Goal: Find specific page/section: Find specific page/section

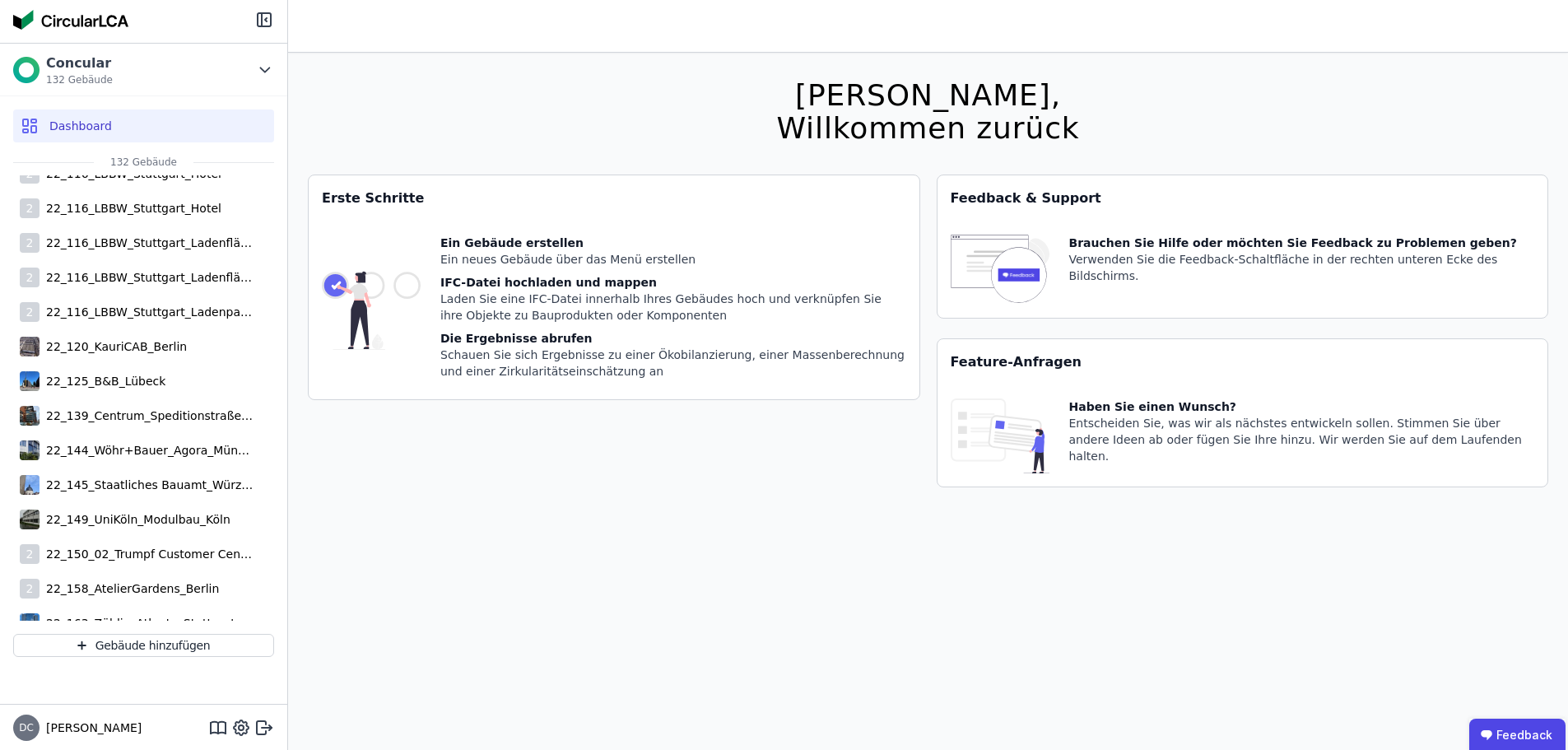
scroll to position [1070, 0]
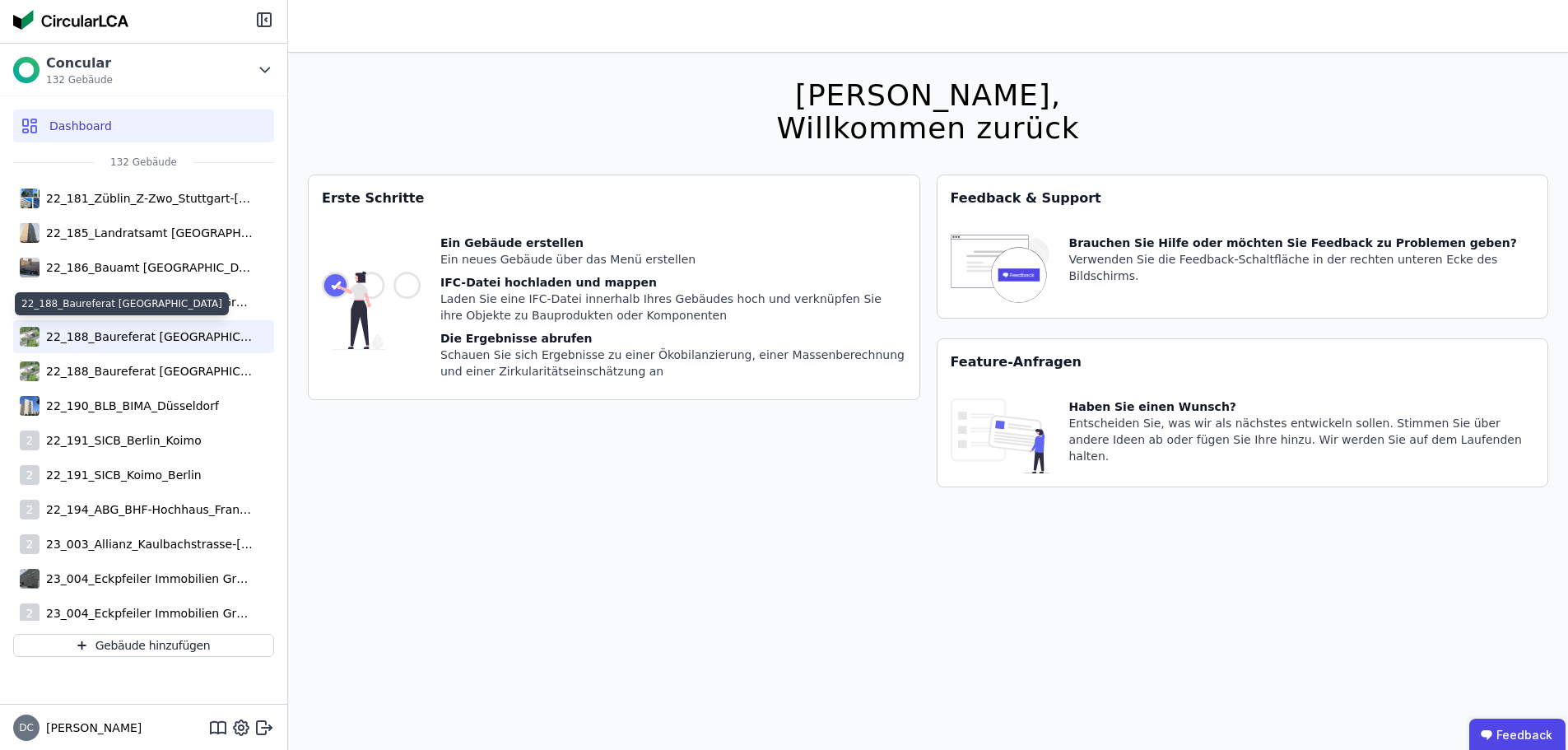
click at [134, 338] on div "22_188_Baureferat [GEOGRAPHIC_DATA]" at bounding box center [147, 336] width 214 height 16
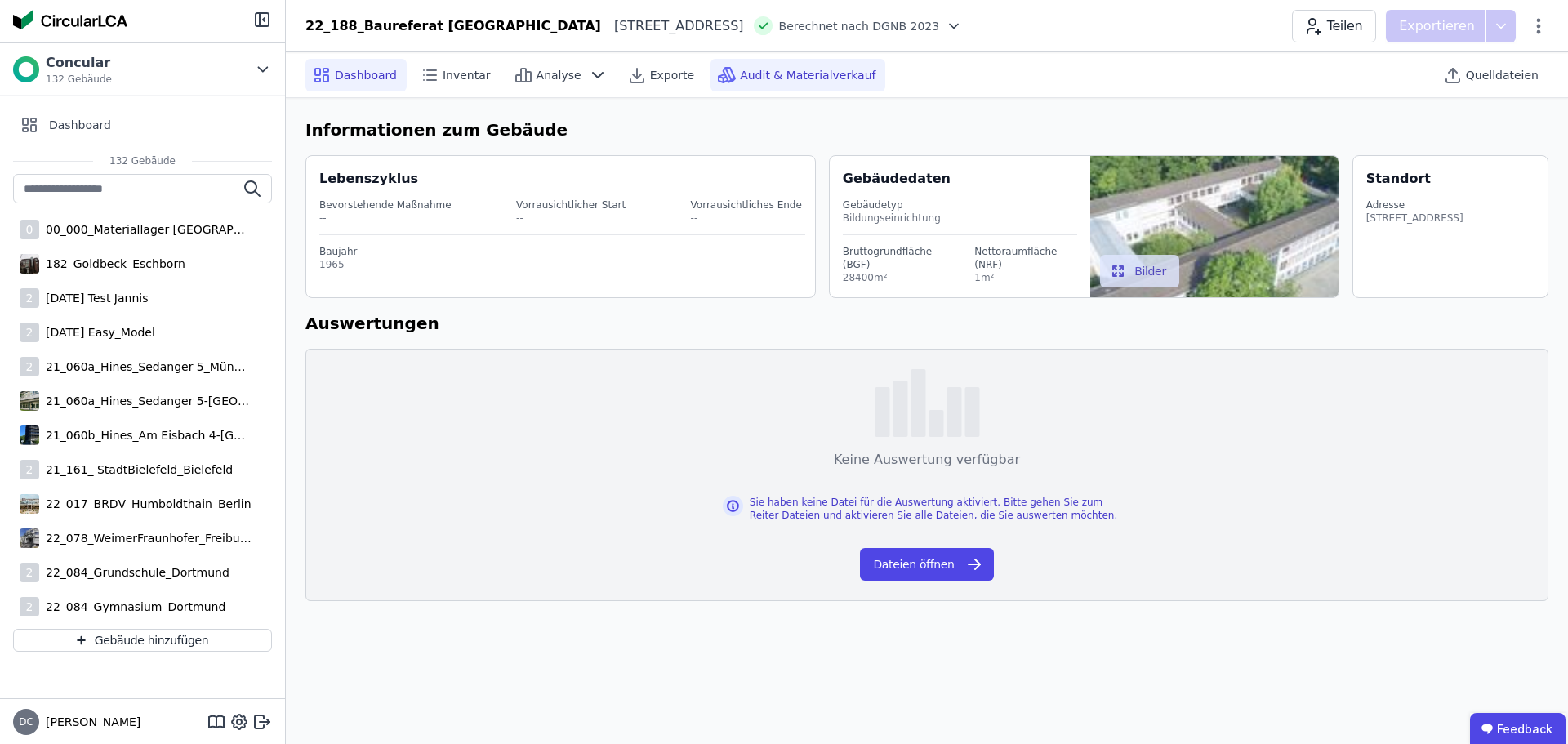
click at [823, 79] on span "Audit & Materialverkauf" at bounding box center [808, 74] width 135 height 16
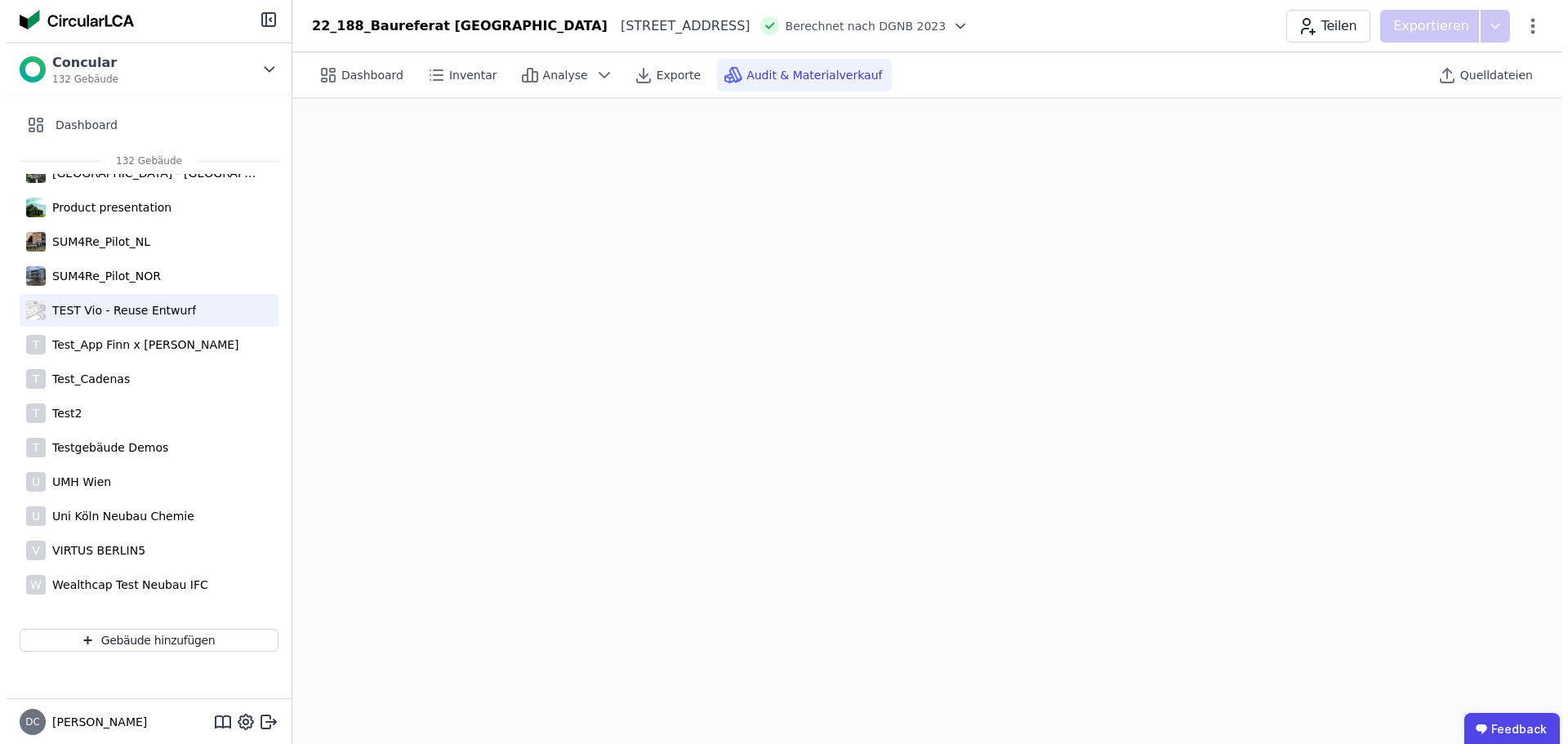
scroll to position [3975, 0]
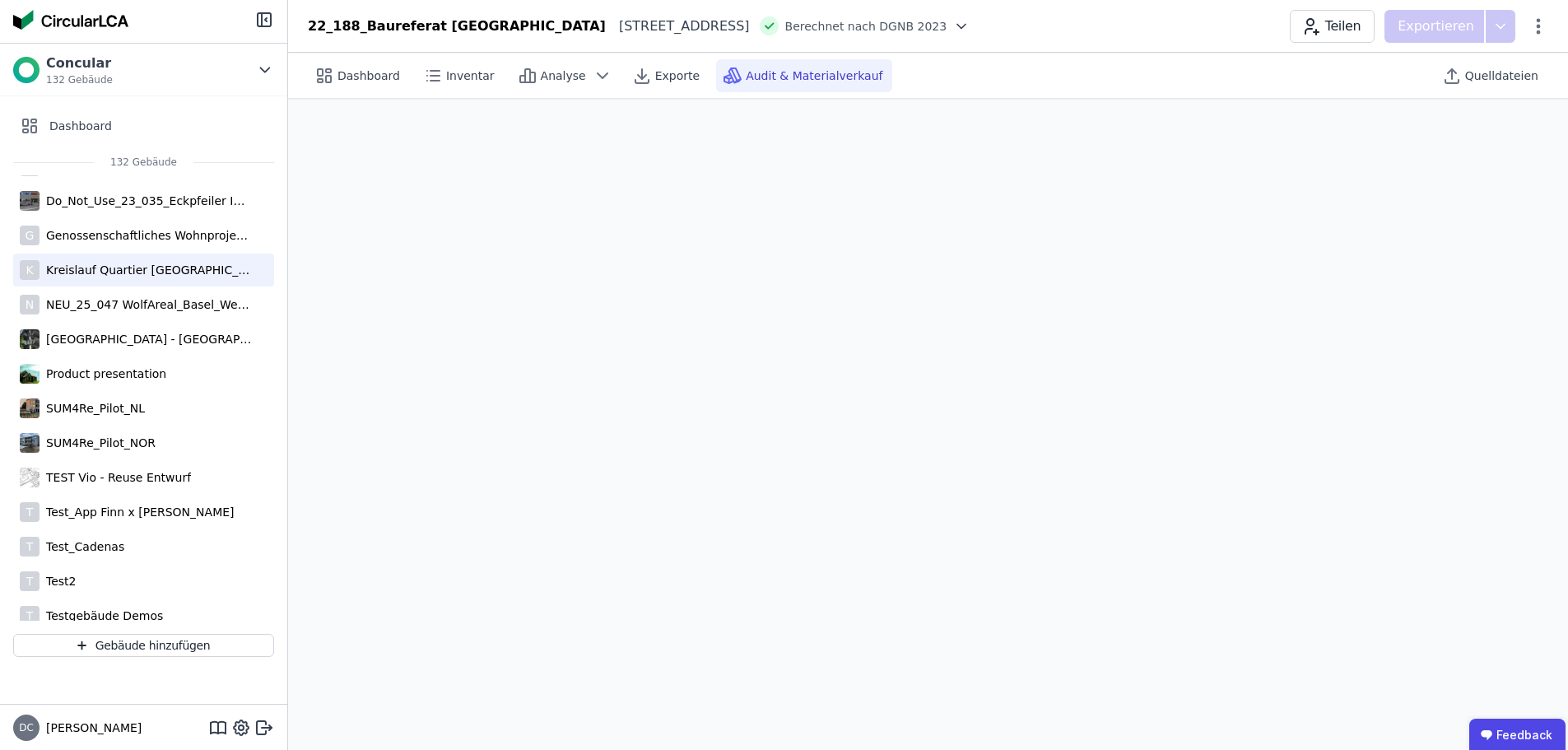
click at [173, 258] on div "K Kreislauf Quartier [GEOGRAPHIC_DATA]" at bounding box center [143, 269] width 261 height 33
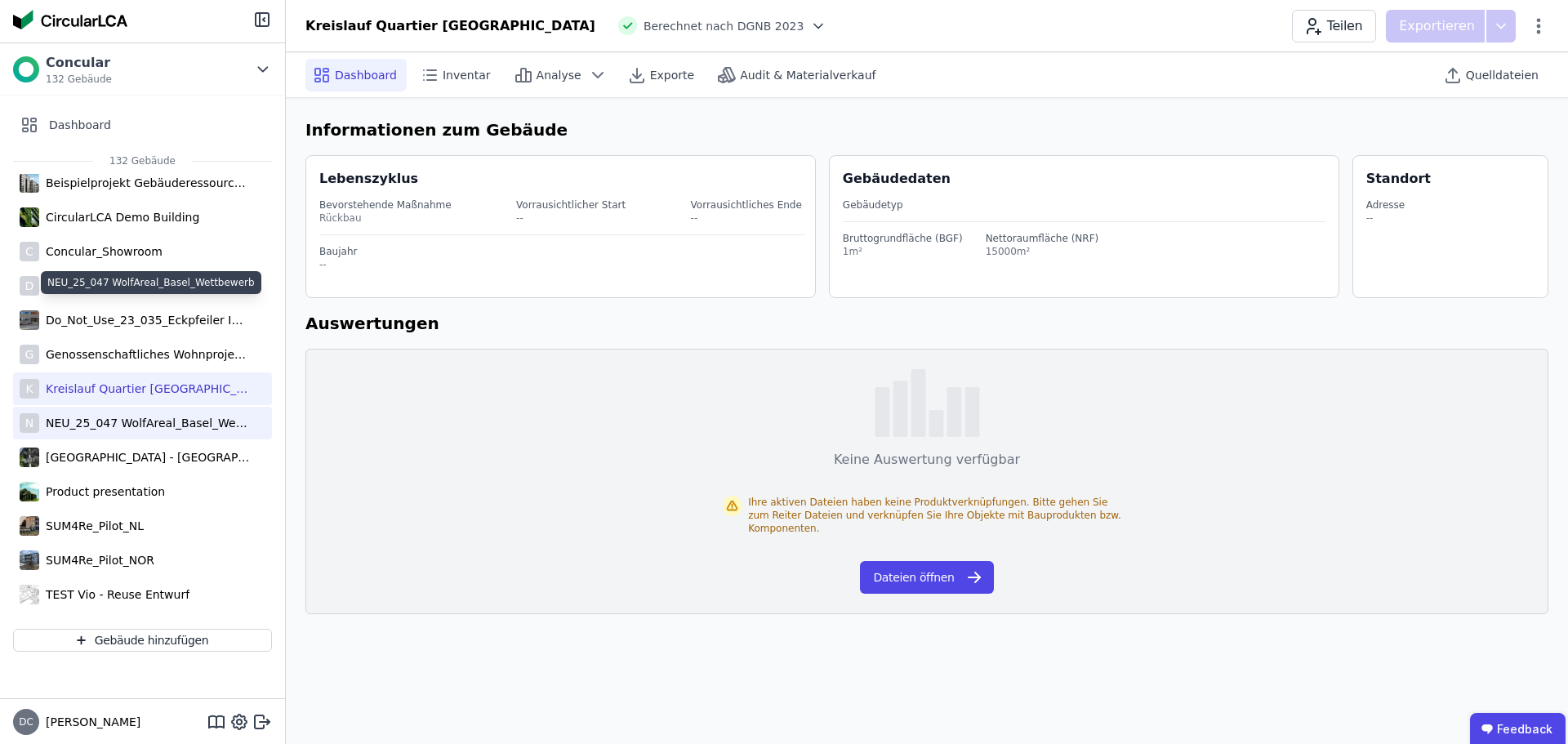
scroll to position [3811, 0]
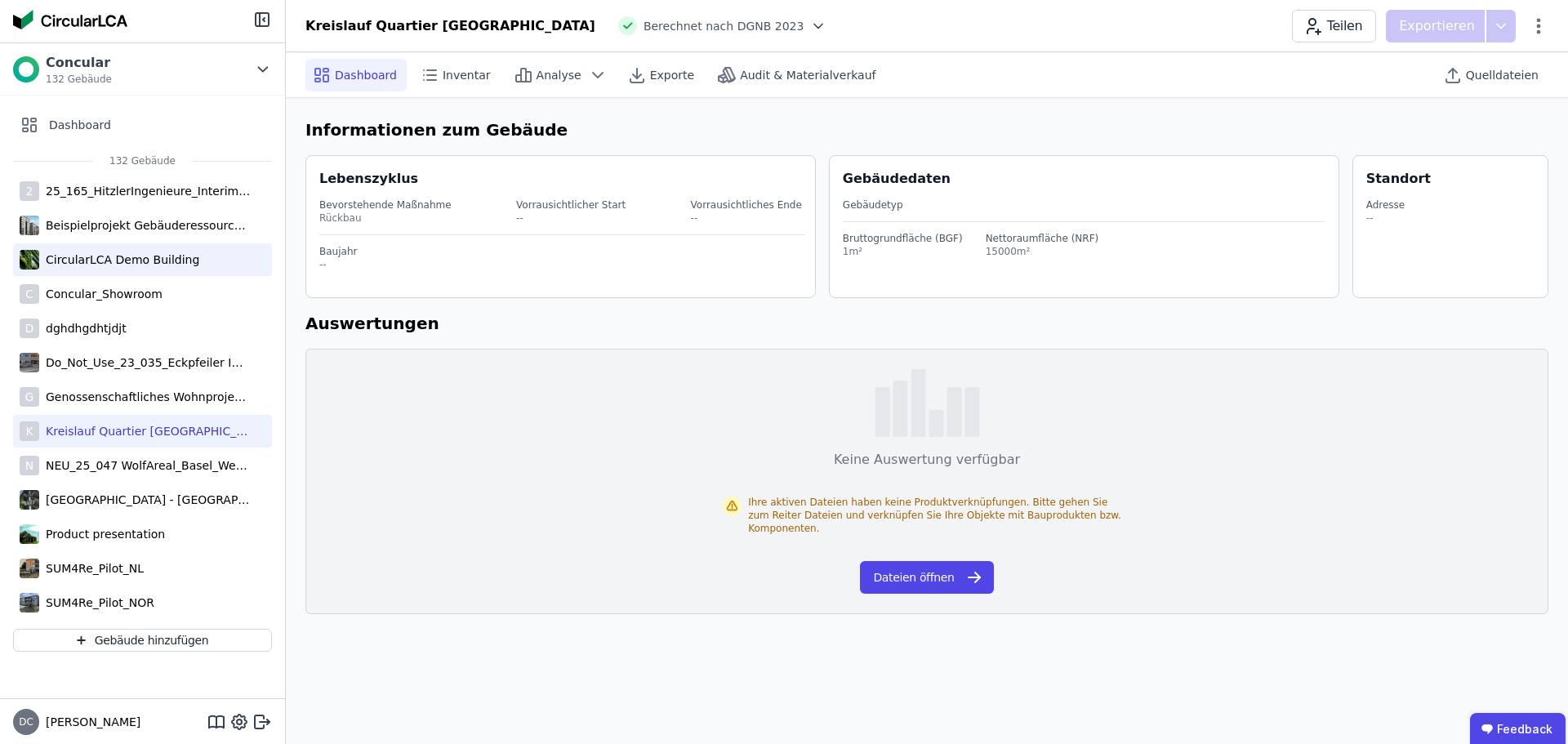
click at [165, 270] on div "CircularLCA Demo Building" at bounding box center [142, 260] width 259 height 33
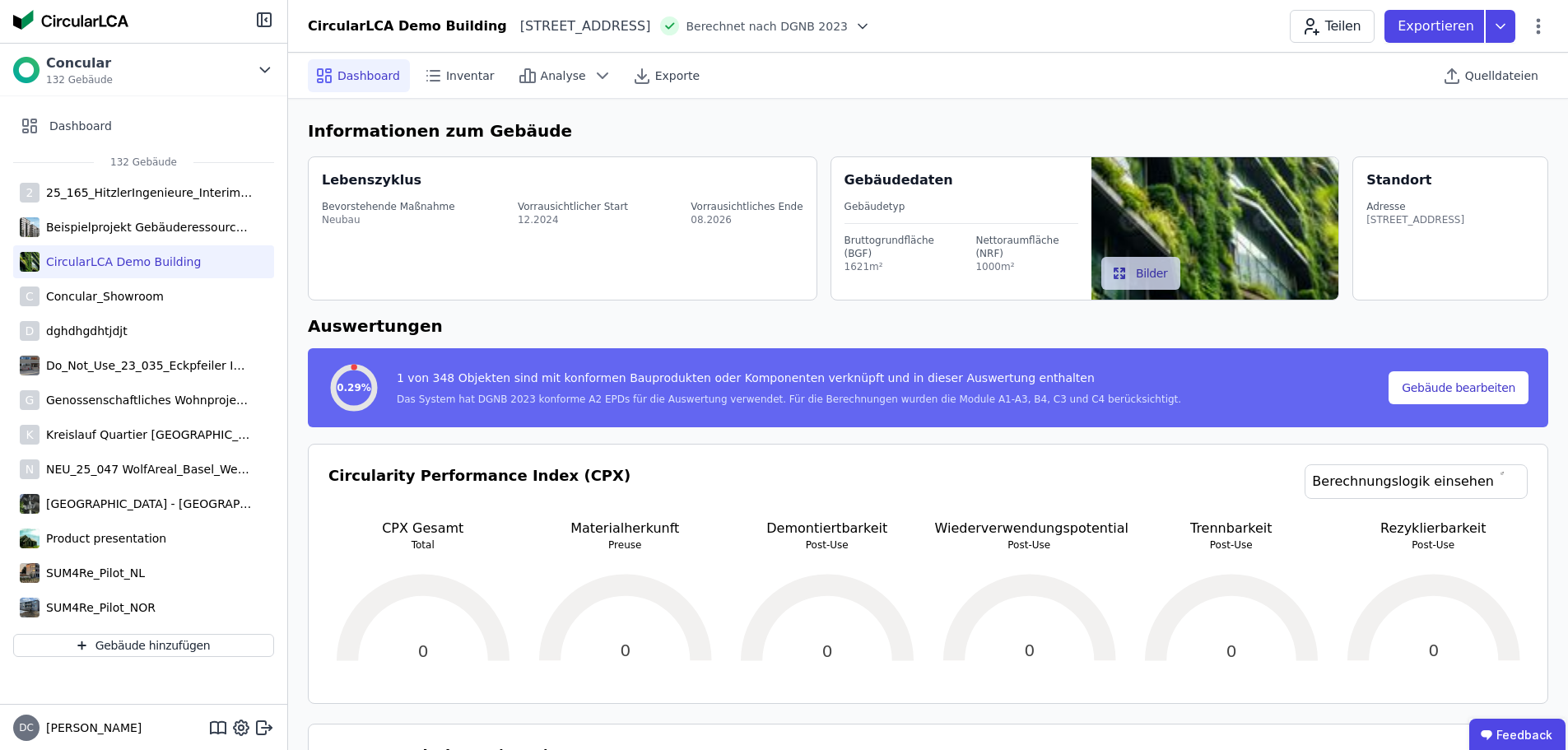
click at [825, 33] on span "Berechnet nach DGNB 2023" at bounding box center [766, 26] width 162 height 16
click at [848, 24] on span "Berechnet nach DGNB 2023" at bounding box center [766, 26] width 162 height 16
click at [937, 29] on div "CircularLCA Demo Building [STREET_ADDRESS] DE Berechnet nach DGNB 2023 Teilen E…" at bounding box center [928, 26] width 1280 height 33
click at [871, 31] on icon at bounding box center [862, 26] width 16 height 16
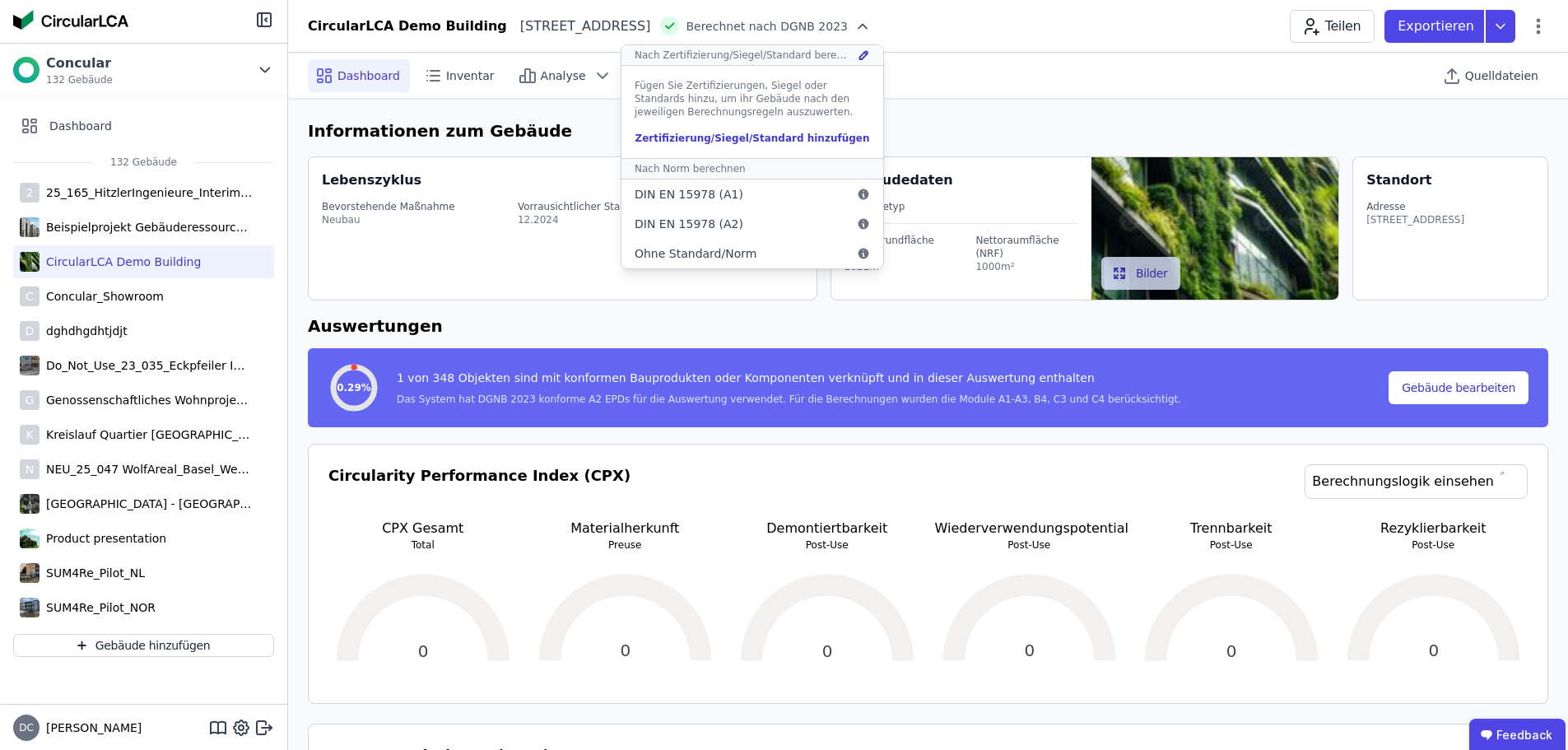
click at [815, 142] on div "Zertifizierung/Siegel/Standard hinzufügen" at bounding box center [752, 138] width 235 height 13
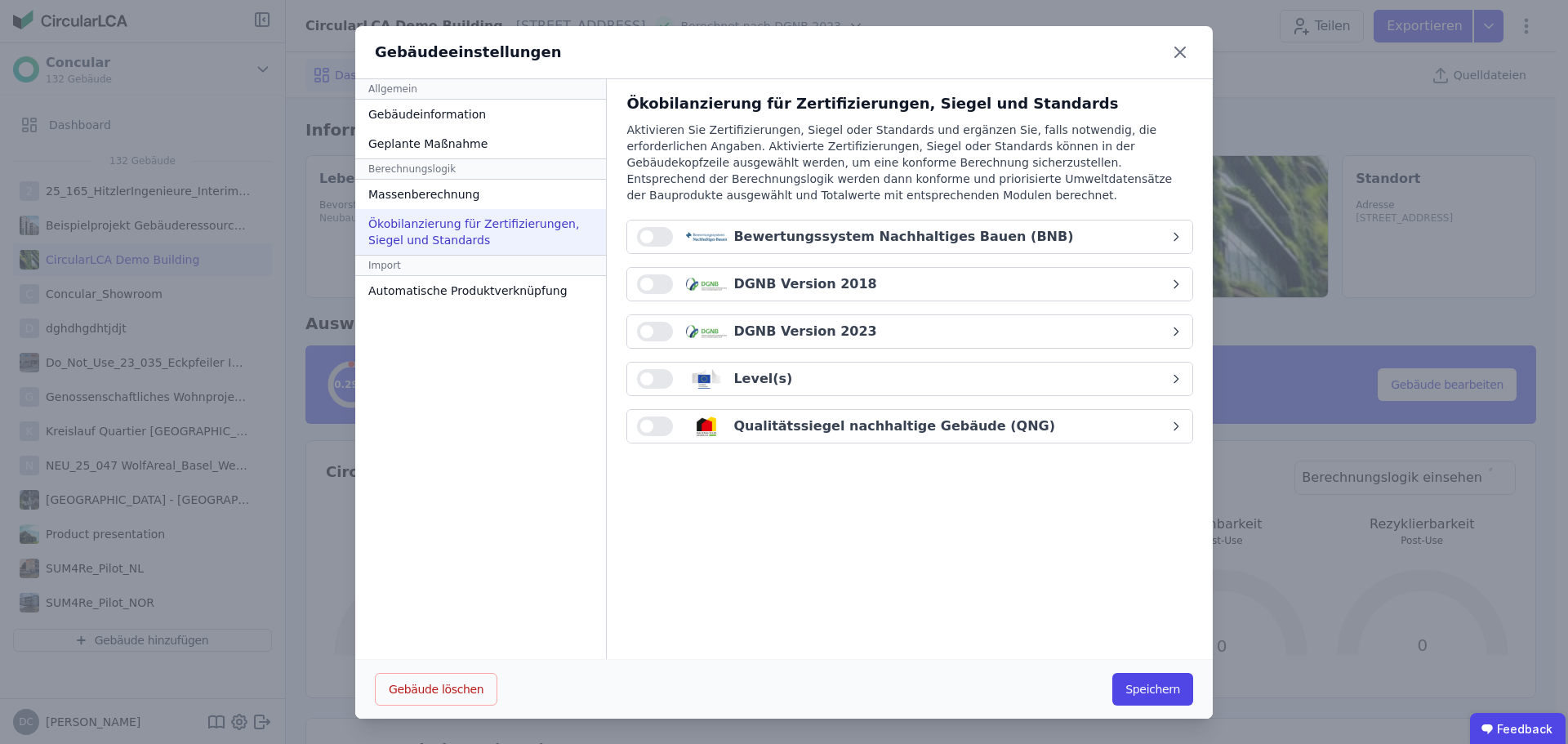
click at [1306, 641] on div "Gebäudeeinstellungen Allgemein Gebäudeinformation Geplante Maßnahme Berechnungs…" at bounding box center [784, 372] width 1568 height 745
click at [1155, 684] on button "Speichern" at bounding box center [1152, 689] width 81 height 33
click at [1192, 46] on div "Gebäudeeinstellungen" at bounding box center [784, 53] width 858 height 53
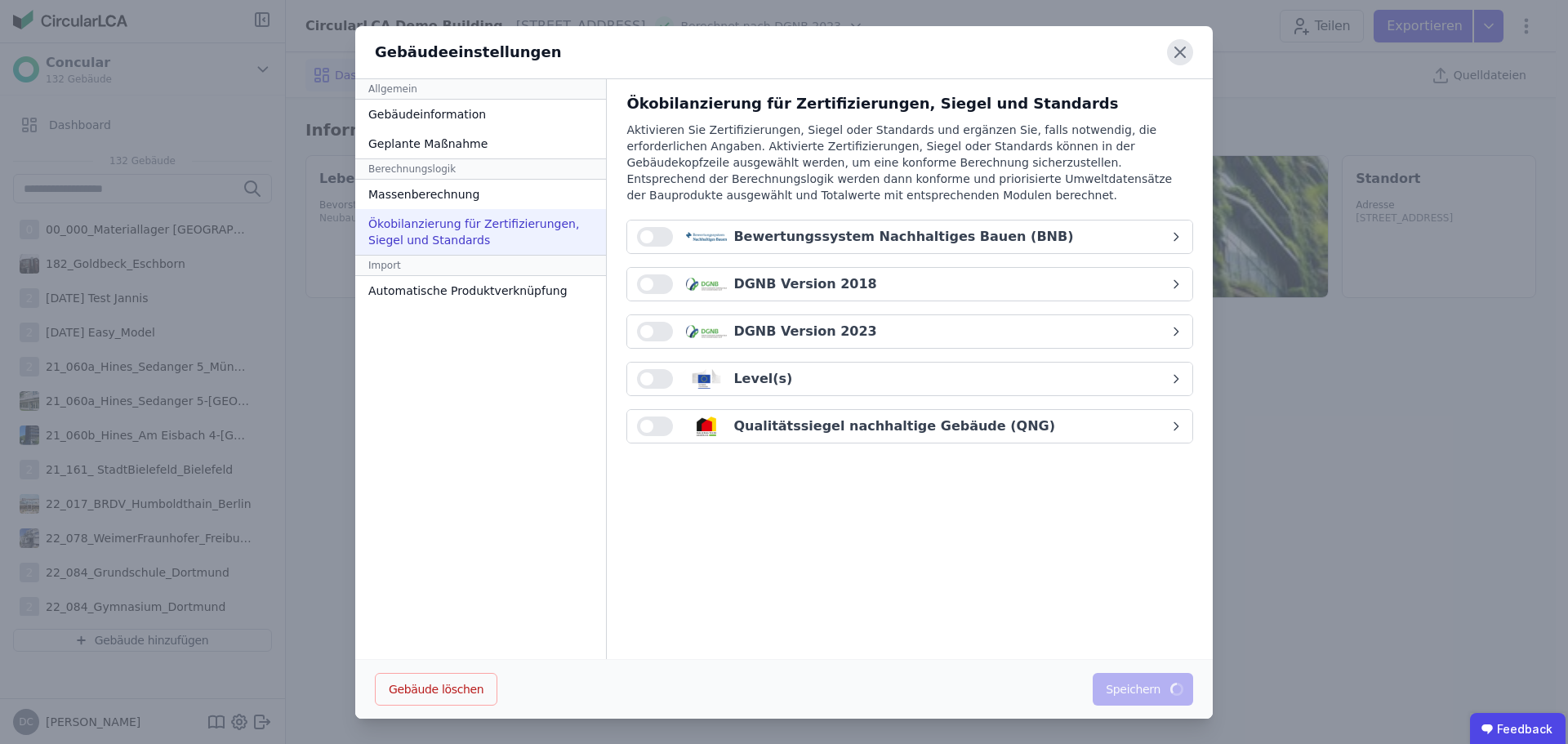
click at [1180, 50] on icon at bounding box center [1180, 53] width 26 height 26
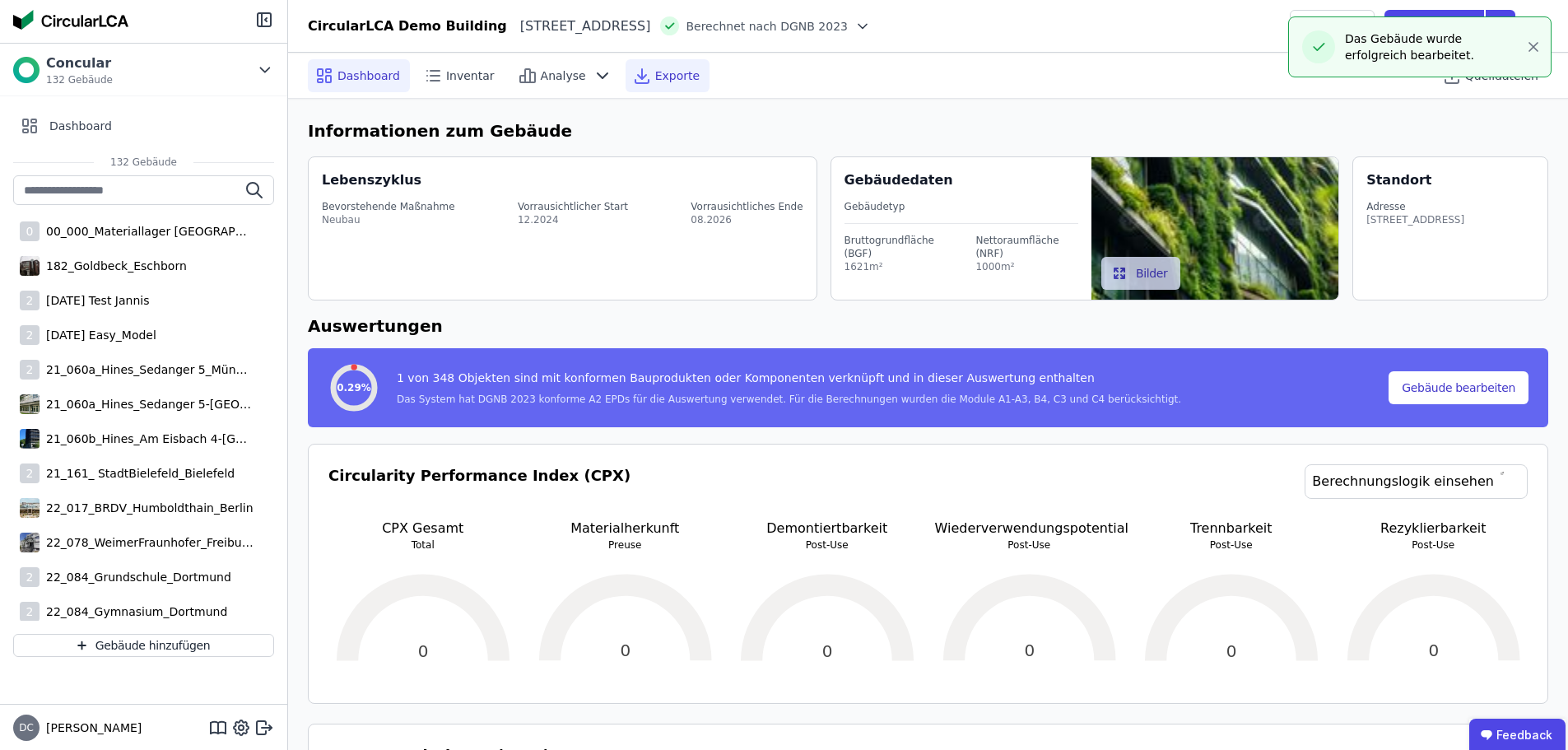
click at [640, 89] on div "Exporte" at bounding box center [667, 76] width 84 height 33
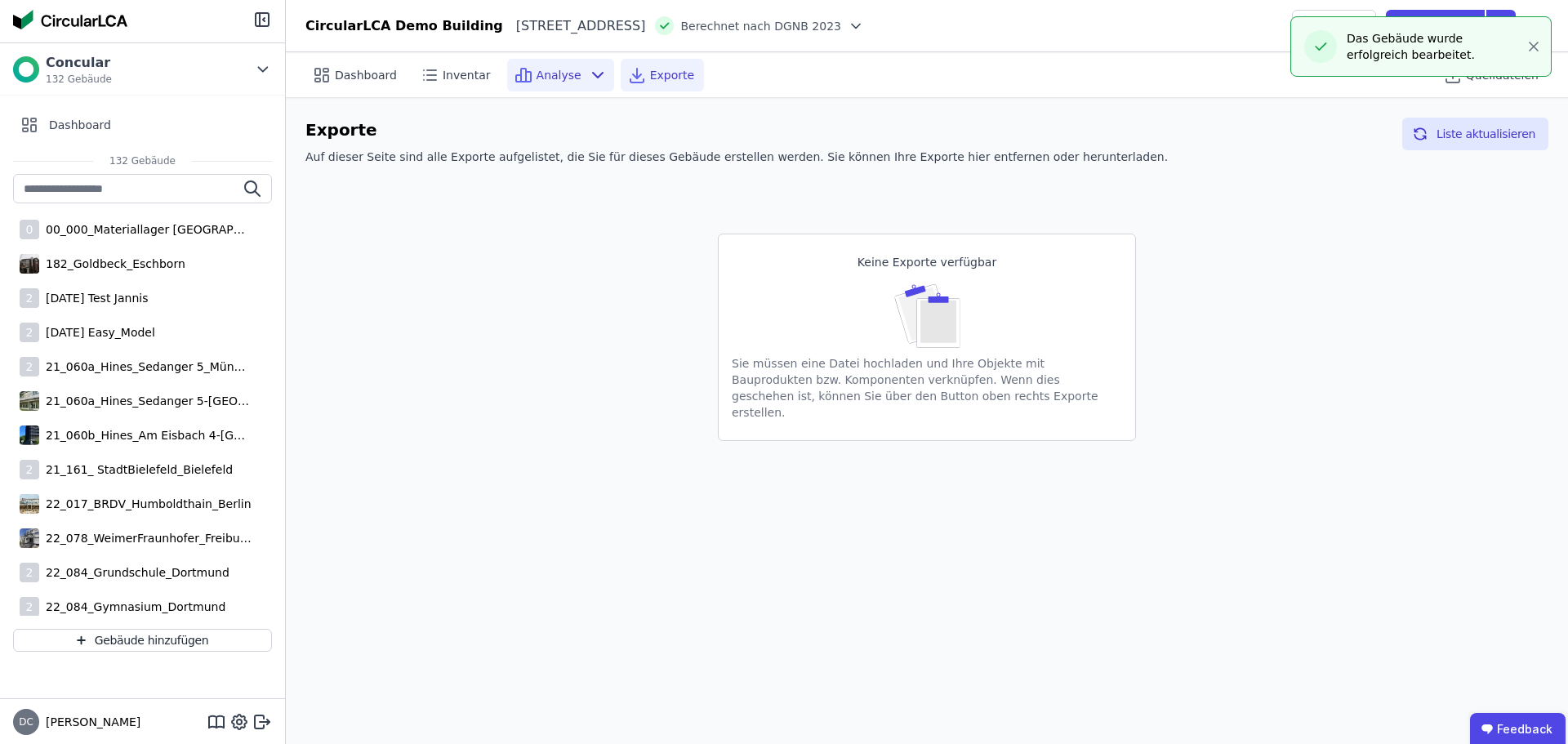
click at [542, 84] on div "Analyse" at bounding box center [561, 75] width 107 height 33
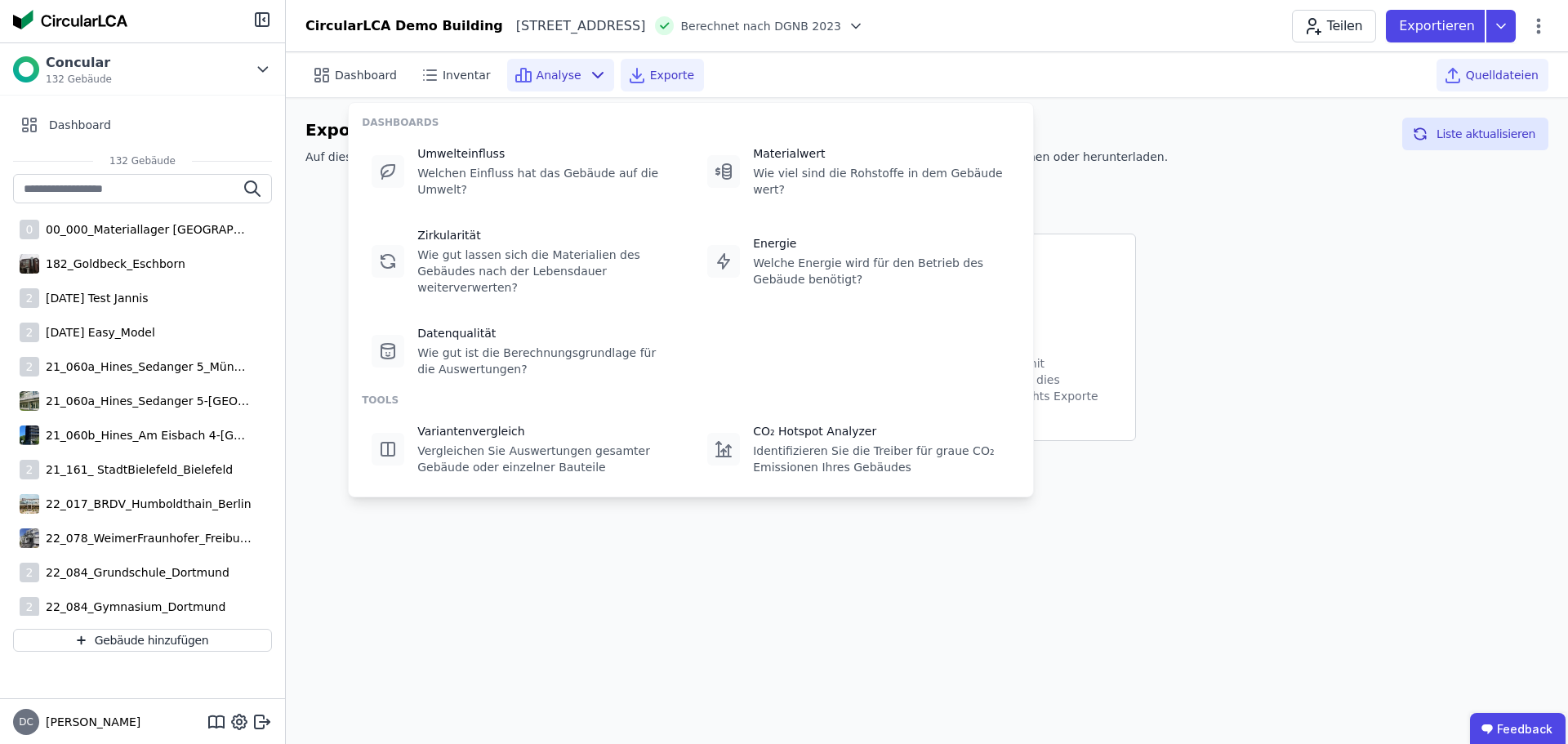
click at [1503, 80] on span "Quelldateien" at bounding box center [1501, 74] width 72 height 16
